Goal: Navigation & Orientation: Find specific page/section

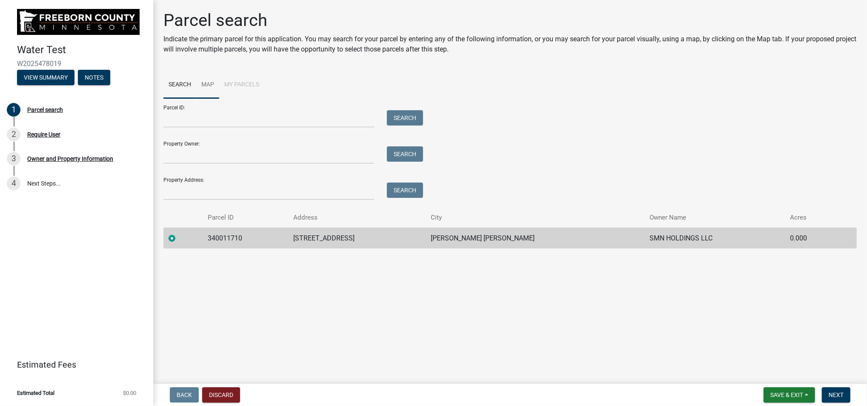
click at [204, 85] on link "Map" at bounding box center [207, 85] width 23 height 27
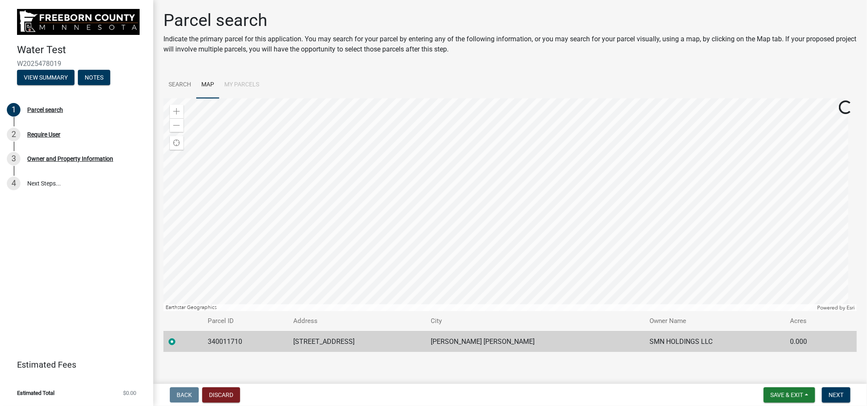
click at [239, 90] on li "My Parcels" at bounding box center [241, 85] width 45 height 27
click at [239, 82] on li "My Parcels" at bounding box center [241, 85] width 45 height 27
click at [49, 181] on link "4 Next Steps..." at bounding box center [76, 183] width 153 height 25
click at [175, 124] on span at bounding box center [176, 125] width 7 height 7
click at [174, 124] on span at bounding box center [176, 125] width 7 height 7
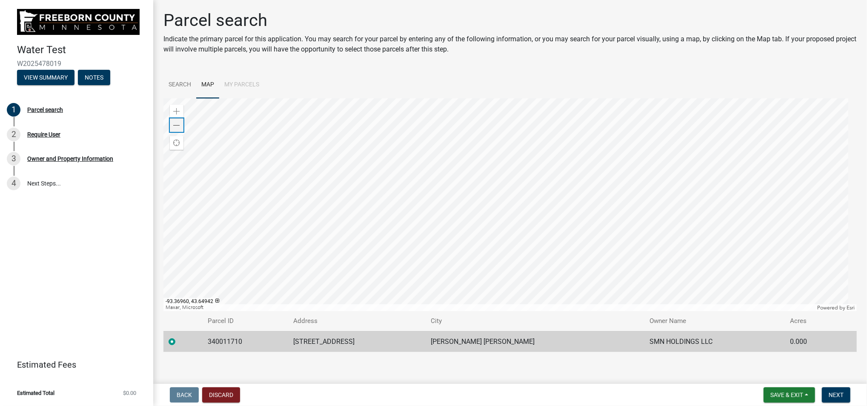
click at [173, 124] on span at bounding box center [176, 125] width 7 height 7
click at [173, 123] on span at bounding box center [176, 125] width 7 height 7
click at [174, 111] on span at bounding box center [176, 111] width 7 height 7
click at [174, 109] on span at bounding box center [176, 111] width 7 height 7
click at [174, 107] on div "Zoom in" at bounding box center [177, 112] width 14 height 14
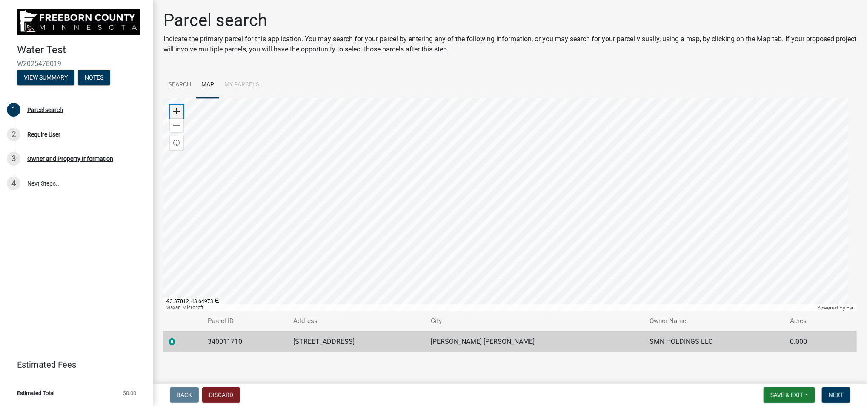
click at [179, 111] on span at bounding box center [176, 111] width 7 height 7
click at [175, 110] on span at bounding box center [176, 111] width 7 height 7
